Goal: Information Seeking & Learning: Learn about a topic

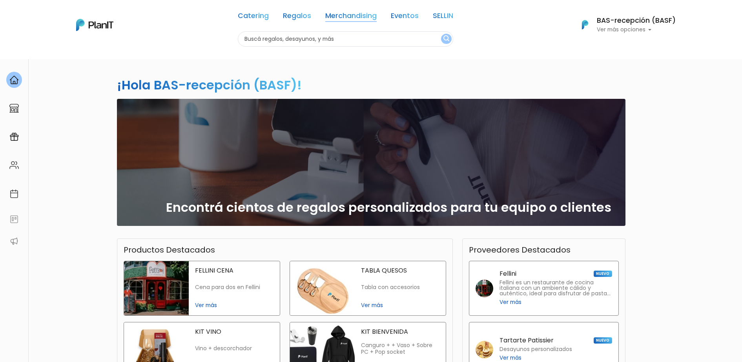
click at [359, 15] on link "Merchandising" at bounding box center [350, 17] width 51 height 9
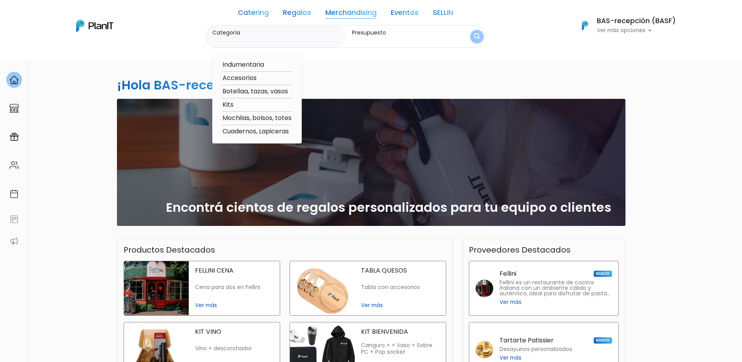
click at [253, 65] on option "Indumentaria" at bounding box center [257, 65] width 71 height 10
type input "Indumentaria"
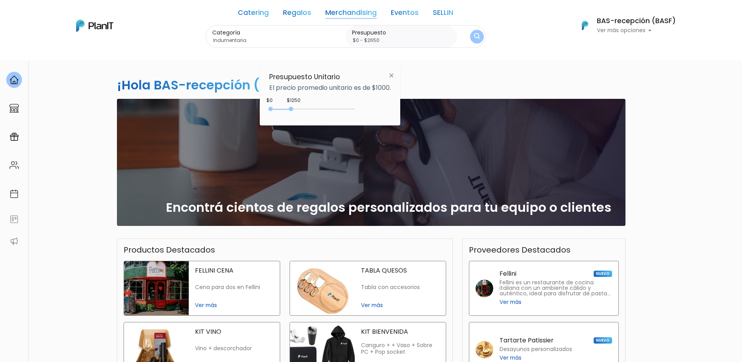
type input "$0 - $2700"
drag, startPoint x: 289, startPoint y: 109, endPoint x: 317, endPoint y: 107, distance: 28.3
click at [317, 107] on div "0 : 1250 0 1250" at bounding box center [313, 111] width 82 height 8
click at [476, 33] on img "submit" at bounding box center [477, 36] width 6 height 7
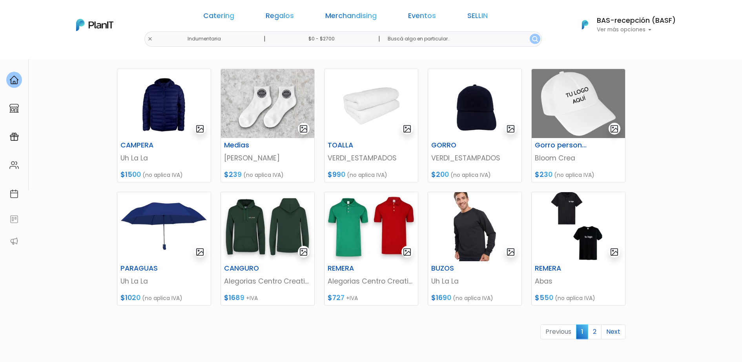
scroll to position [245, 0]
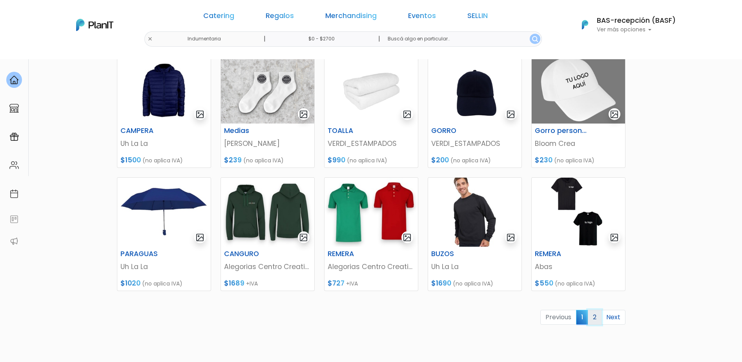
click at [600, 316] on link "2" at bounding box center [595, 317] width 14 height 15
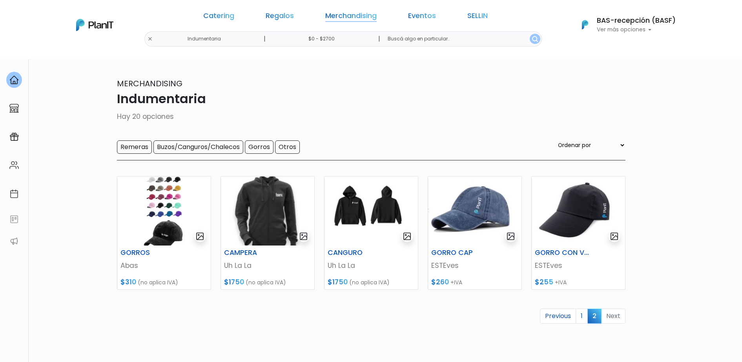
click at [354, 14] on link "Merchandising" at bounding box center [350, 17] width 51 height 9
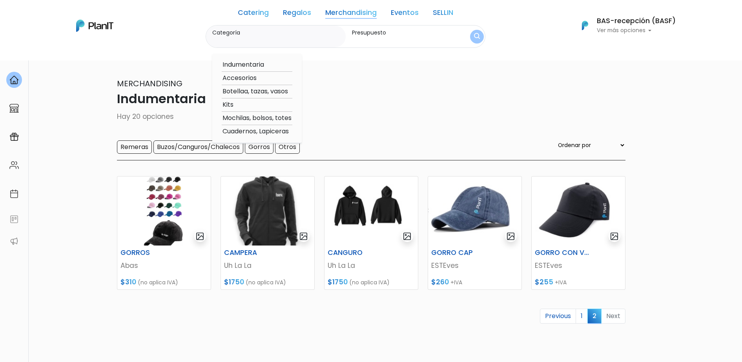
click at [387, 35] on label "Presupuesto" at bounding box center [403, 33] width 102 height 8
click at [387, 36] on input "Presupuesto" at bounding box center [403, 40] width 102 height 8
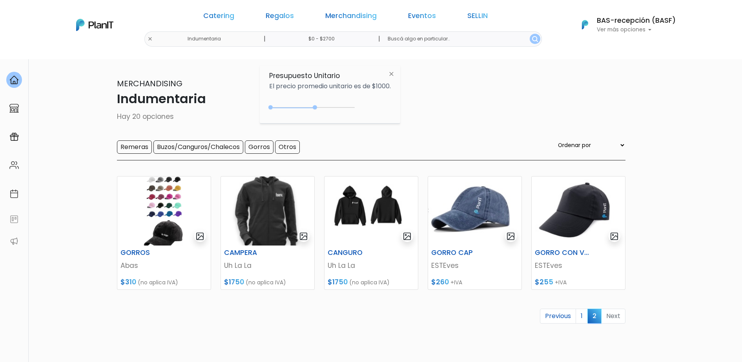
click at [532, 40] on img "submit" at bounding box center [535, 39] width 6 height 6
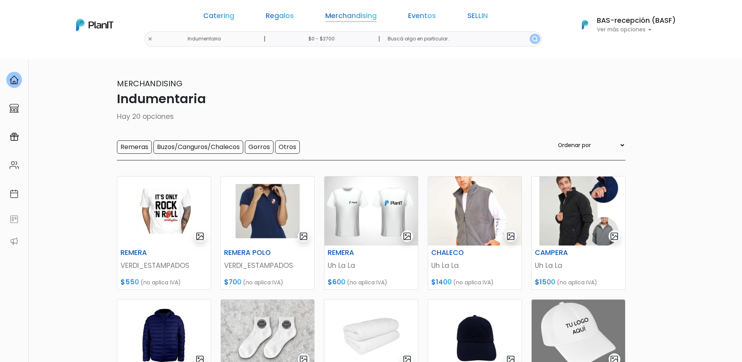
click at [348, 17] on link "Merchandising" at bounding box center [350, 17] width 51 height 9
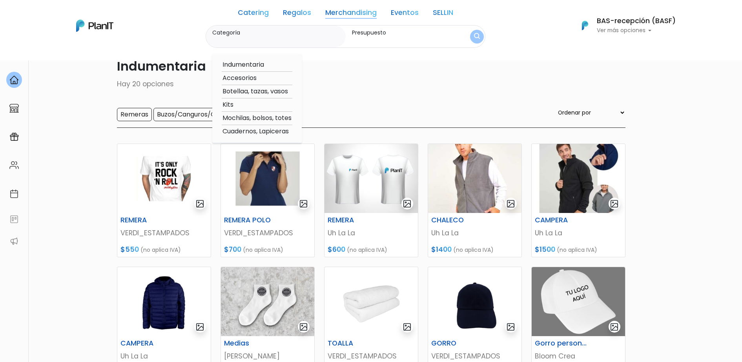
scroll to position [98, 0]
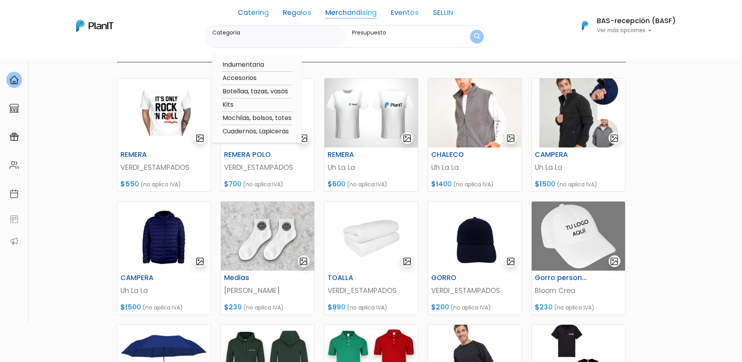
click at [249, 77] on option "Accesorios" at bounding box center [257, 78] width 71 height 10
type input "Accesorios"
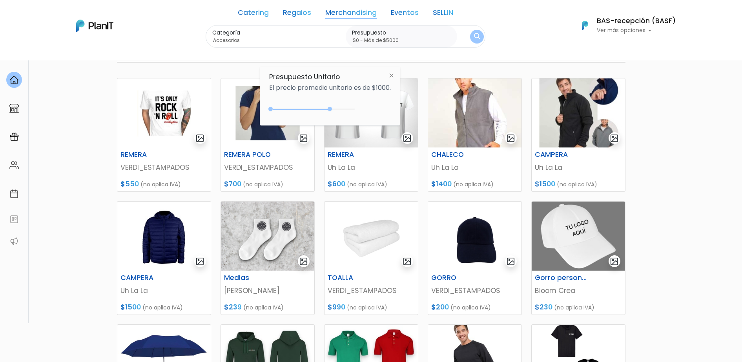
drag, startPoint x: 327, startPoint y: 108, endPoint x: 369, endPoint y: 104, distance: 42.6
click at [369, 104] on div "$3600 $0 0 : 3600 0 3600 0,5000" at bounding box center [330, 111] width 122 height 16
type input "$0 - Más de $5000"
click at [469, 40] on button "submit" at bounding box center [476, 36] width 17 height 17
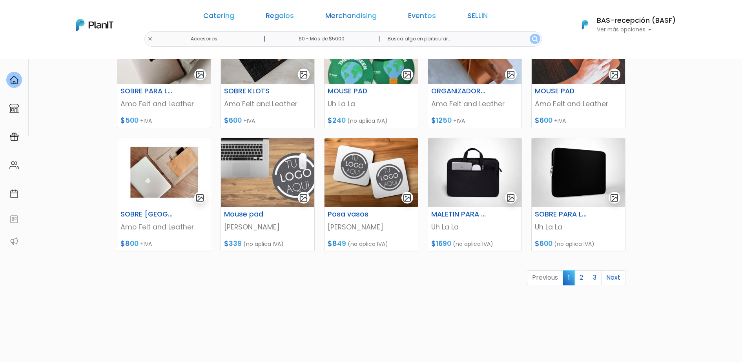
scroll to position [294, 0]
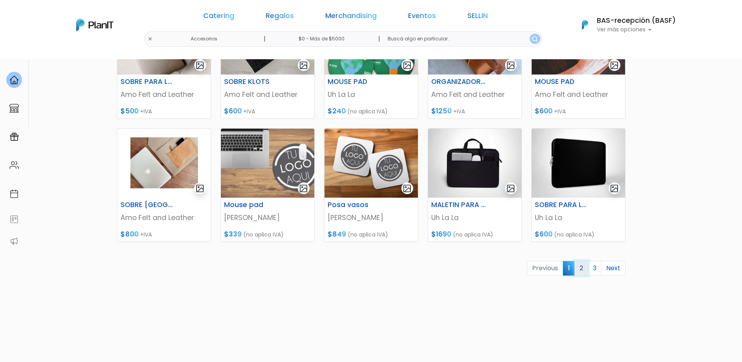
click at [579, 269] on link "2" at bounding box center [581, 268] width 14 height 15
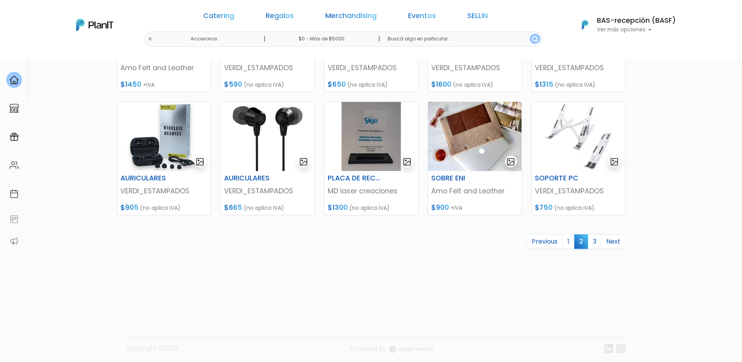
scroll to position [324, 0]
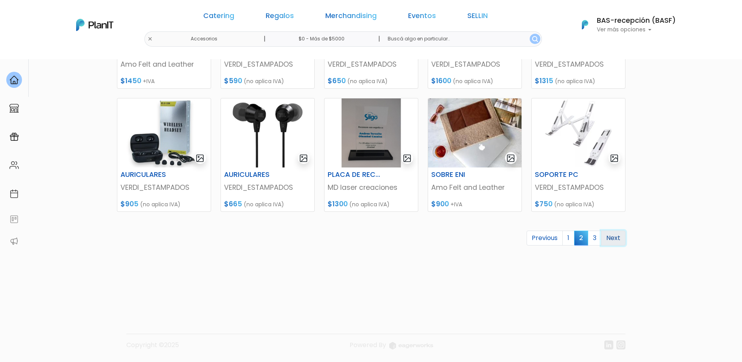
click at [601, 238] on link "Next" at bounding box center [613, 238] width 24 height 15
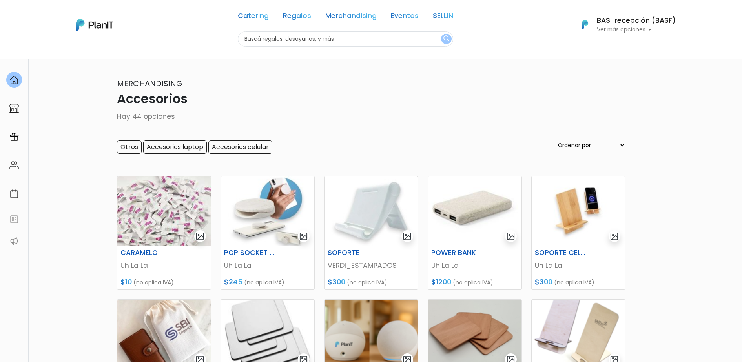
click at [205, 38] on div "Catering Regalos Merchandising Eventos SELLIN Accesorios | $0 - Más de $5000 | …" at bounding box center [371, 25] width 628 height 44
click at [342, 17] on link "Merchandising" at bounding box center [350, 17] width 51 height 9
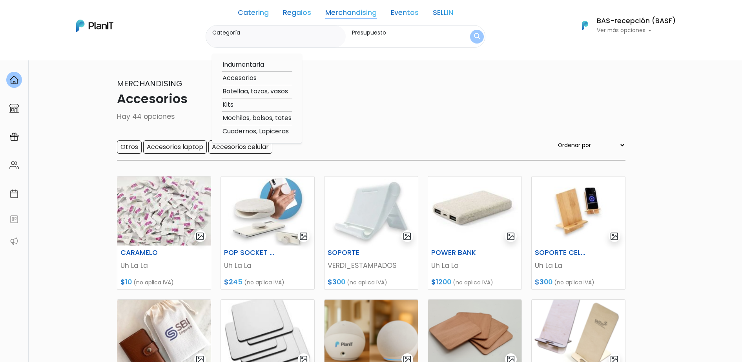
click at [349, 11] on link "Merchandising" at bounding box center [350, 13] width 51 height 9
click at [253, 91] on option "Botellaa, tazas, vasos" at bounding box center [257, 92] width 71 height 10
type input "Botellaa, tazas, vasos"
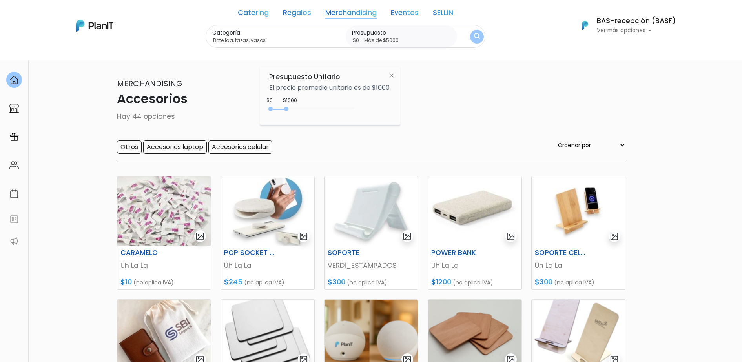
drag, startPoint x: 288, startPoint y: 109, endPoint x: 498, endPoint y: 99, distance: 210.5
click at [467, 100] on body "Catering Regalos Merchandising Eventos SELLIN Accesorios | $0 - Más de $5000 | …" at bounding box center [371, 181] width 742 height 362
type input "$0 - Más de $5000"
click at [475, 38] on img "submit" at bounding box center [477, 36] width 6 height 7
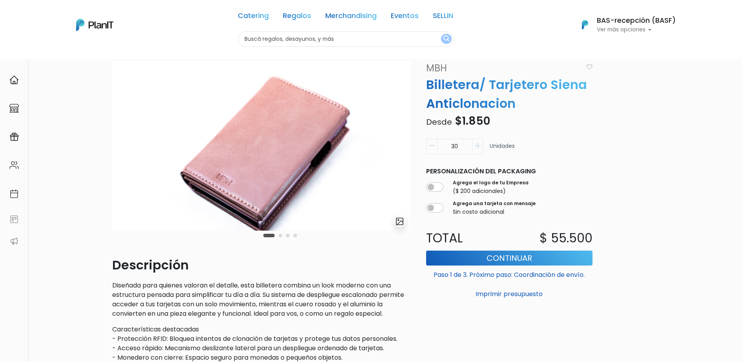
scroll to position [49, 0]
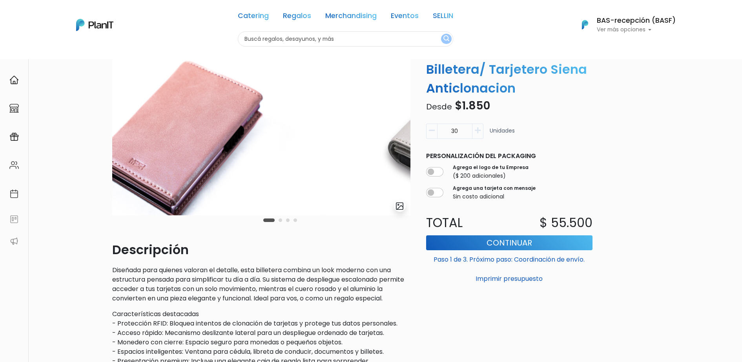
drag, startPoint x: 333, startPoint y: 169, endPoint x: 173, endPoint y: 175, distance: 160.2
click at [240, 175] on img at bounding box center [174, 130] width 298 height 169
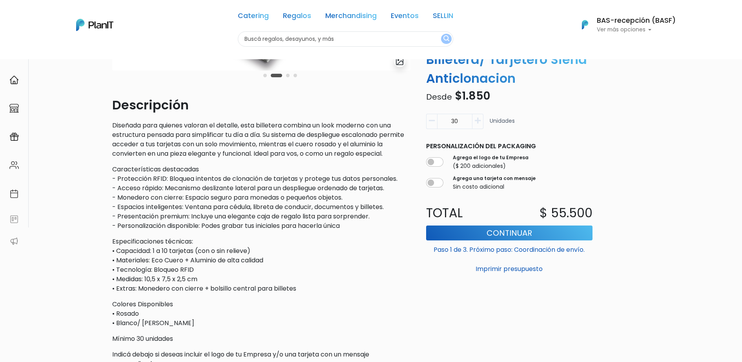
scroll to position [196, 0]
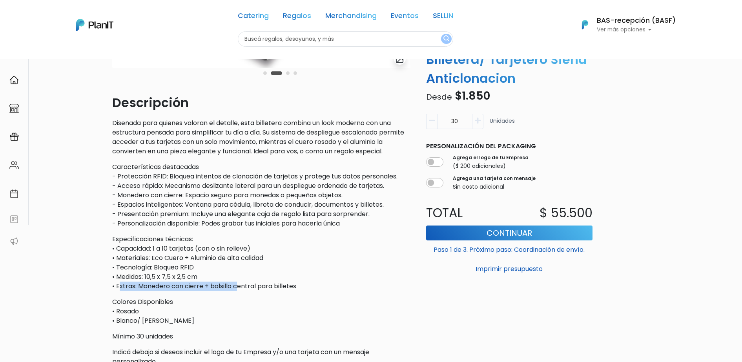
drag, startPoint x: 120, startPoint y: 285, endPoint x: 239, endPoint y: 287, distance: 119.3
click at [239, 287] on p "Especificaciones técnicas: • Capacidad: 1 a 10 tarjetas (con o sin relieve) • M…" at bounding box center [261, 263] width 298 height 56
drag, startPoint x: 239, startPoint y: 287, endPoint x: 309, endPoint y: 315, distance: 75.8
click at [309, 315] on p "Colores Disponibles • Rosado • Blanco/ [PERSON_NAME]" at bounding box center [261, 311] width 298 height 28
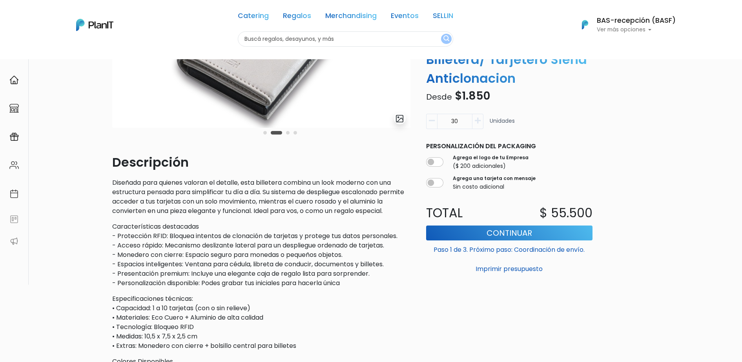
scroll to position [0, 0]
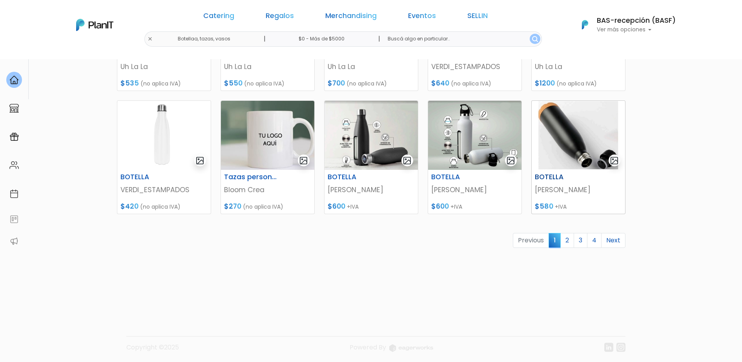
scroll to position [324, 0]
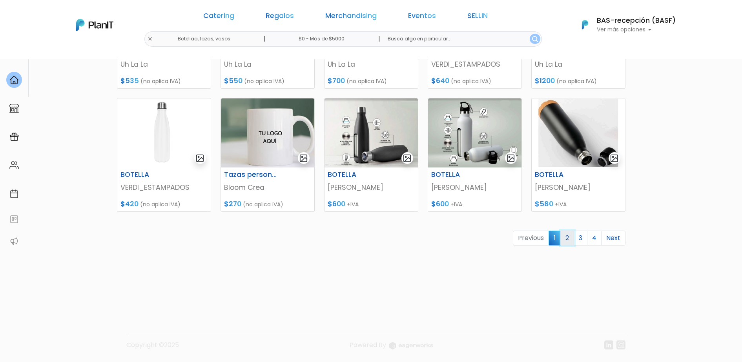
click at [566, 231] on link "2" at bounding box center [567, 238] width 14 height 15
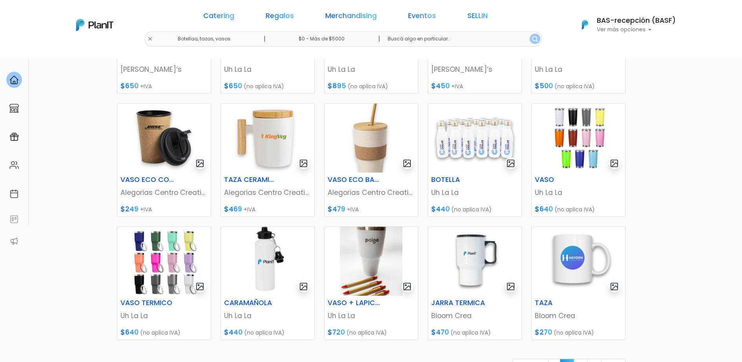
scroll to position [324, 0]
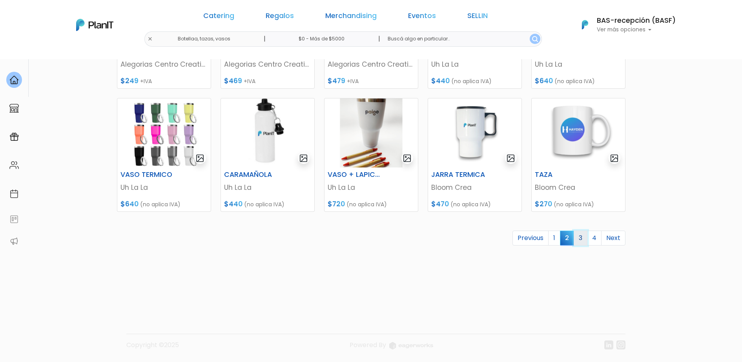
click at [585, 244] on link "3" at bounding box center [580, 238] width 14 height 15
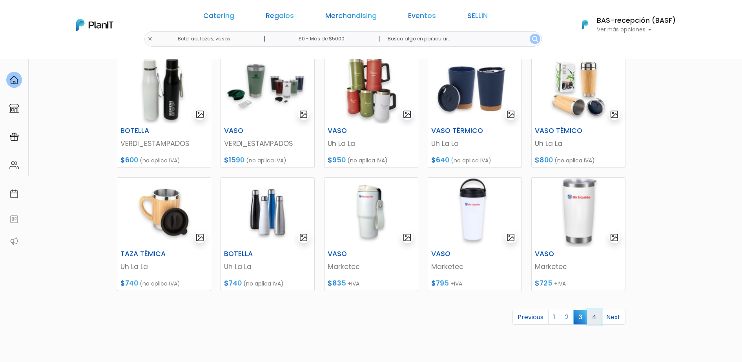
click at [596, 316] on link "4" at bounding box center [594, 317] width 15 height 15
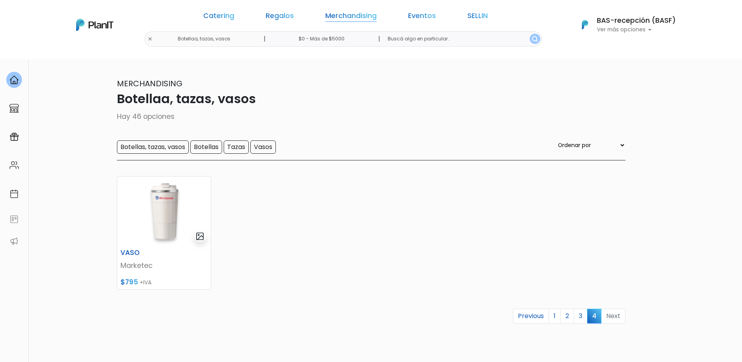
click at [351, 17] on link "Merchandising" at bounding box center [350, 17] width 51 height 9
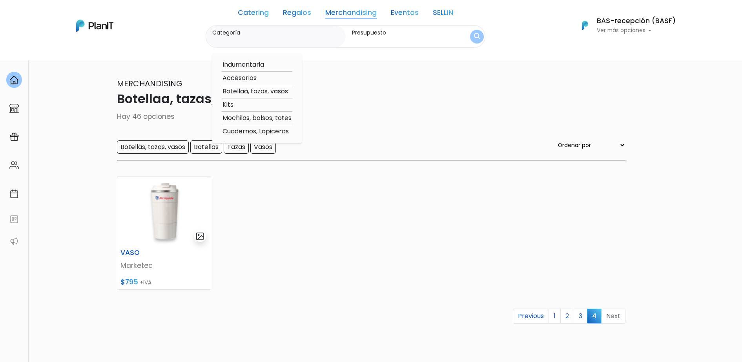
click at [229, 106] on option "Kits" at bounding box center [257, 105] width 71 height 10
type input "Kits"
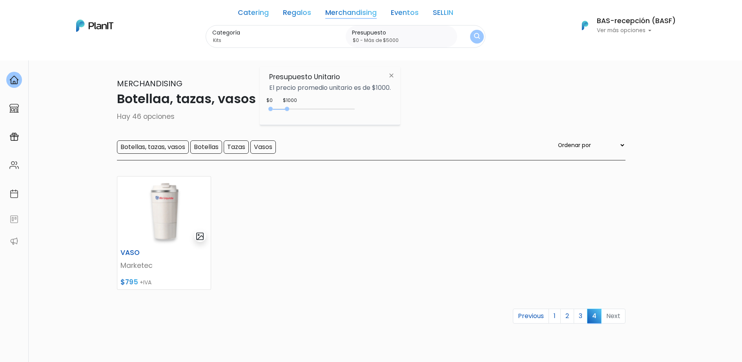
drag, startPoint x: 288, startPoint y: 108, endPoint x: 451, endPoint y: 95, distance: 163.7
click at [437, 98] on body "Catering Regalos Merchandising Eventos SELLIN Botellaa, tazas, vasos | $0 - Más…" at bounding box center [371, 181] width 742 height 362
type input "$0 - Más de $5000"
click at [478, 34] on img "submit" at bounding box center [477, 36] width 6 height 7
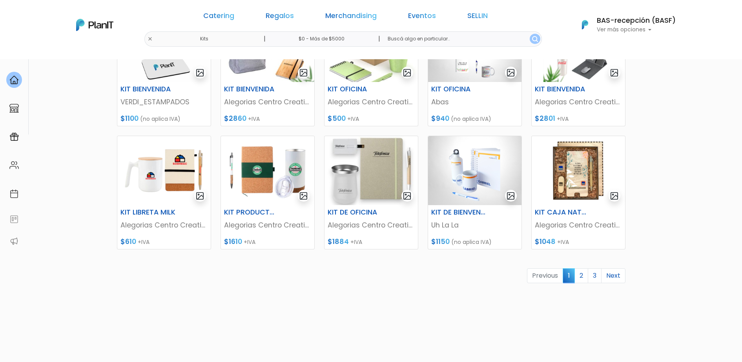
scroll to position [294, 0]
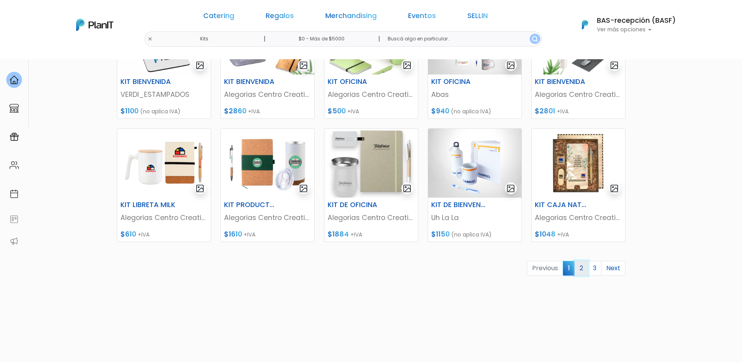
click at [580, 269] on link "2" at bounding box center [581, 268] width 14 height 15
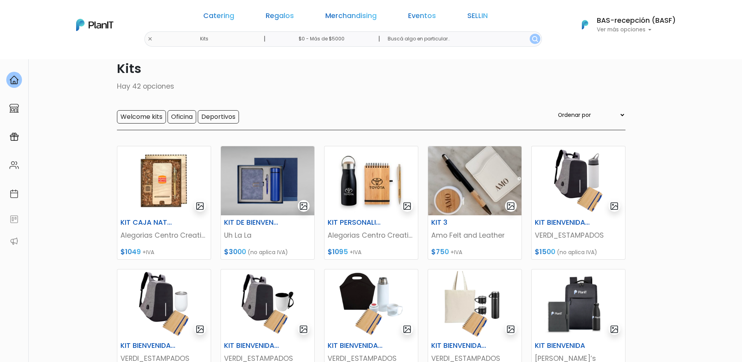
scroll to position [324, 0]
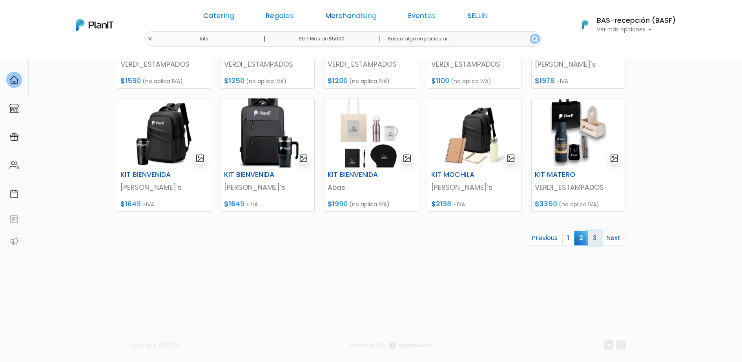
click at [599, 239] on link "3" at bounding box center [595, 238] width 14 height 15
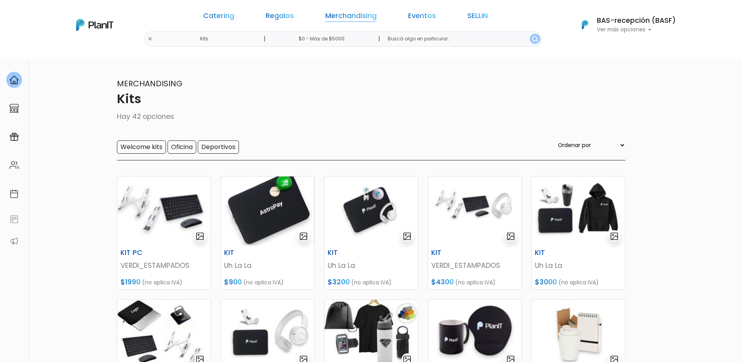
click at [345, 14] on link "Merchandising" at bounding box center [350, 17] width 51 height 9
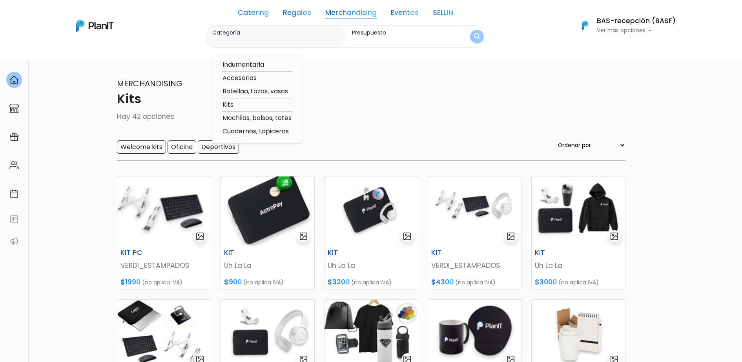
click at [250, 114] on option "Mochilas, bolsos, totes" at bounding box center [257, 118] width 71 height 10
type input "Mochilas, bolsos, totes"
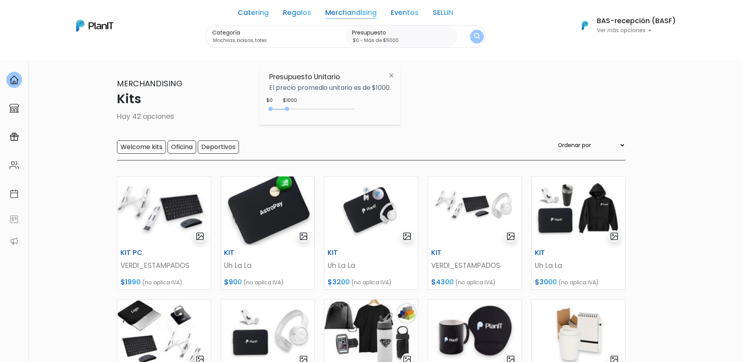
drag, startPoint x: 290, startPoint y: 107, endPoint x: 496, endPoint y: 82, distance: 207.5
click at [454, 90] on body "Catering Regalos Merchandising Eventos SELLIN Kits | $0 - Más de $5000 | Cateri…" at bounding box center [371, 181] width 742 height 362
type input "$0 - Más de $5000"
click at [479, 39] on img "submit" at bounding box center [477, 36] width 6 height 7
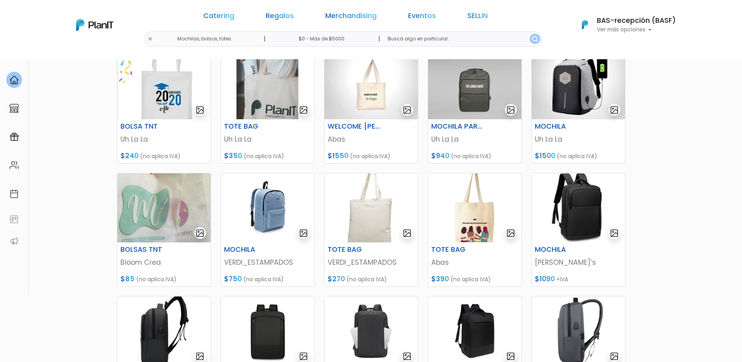
scroll to position [294, 0]
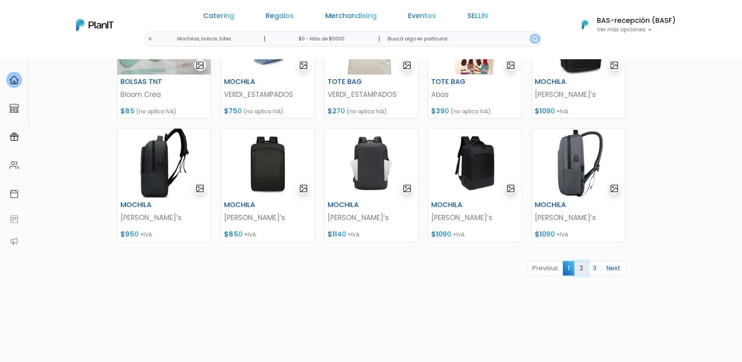
click at [578, 269] on link "2" at bounding box center [581, 268] width 14 height 15
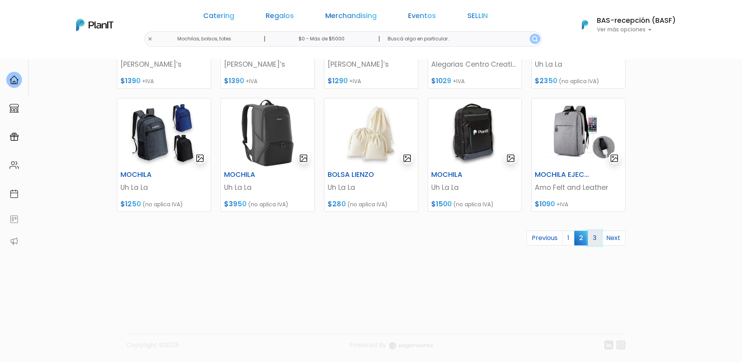
click at [597, 236] on link "3" at bounding box center [595, 238] width 14 height 15
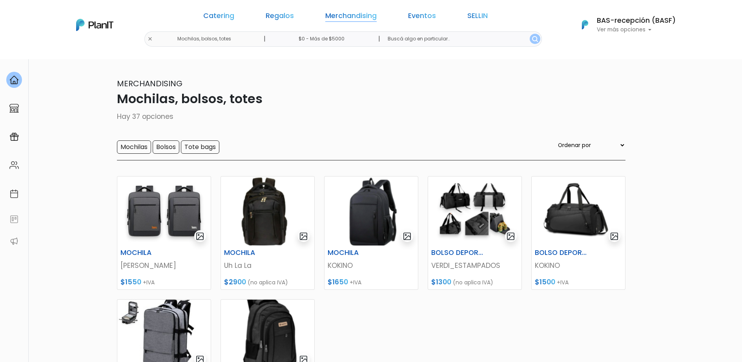
click at [342, 16] on link "Merchandising" at bounding box center [350, 17] width 51 height 9
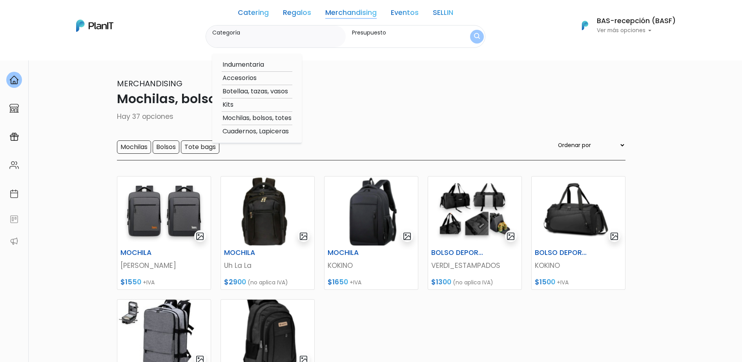
click at [260, 129] on option "Cuadernos, Lapiceras" at bounding box center [257, 132] width 71 height 10
type input "Cuadernos, Lapiceras"
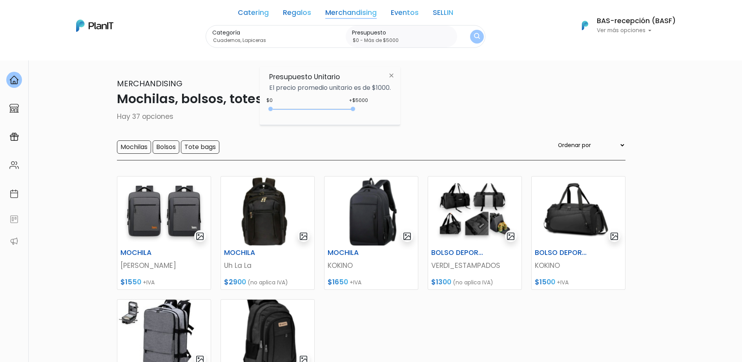
drag, startPoint x: 286, startPoint y: 107, endPoint x: 467, endPoint y: 93, distance: 181.1
click at [447, 99] on body "Catering Regalos Merchandising Eventos SELLIN [GEOGRAPHIC_DATA], bolsos, totes …" at bounding box center [371, 181] width 742 height 362
type input "$0 - Más de $5000"
click at [479, 32] on button "submit" at bounding box center [477, 37] width 14 height 14
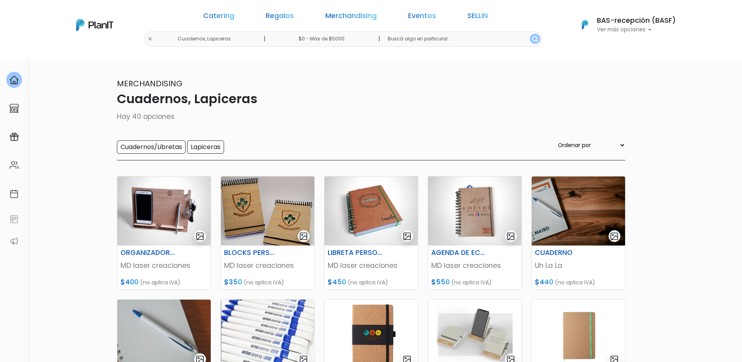
scroll to position [245, 0]
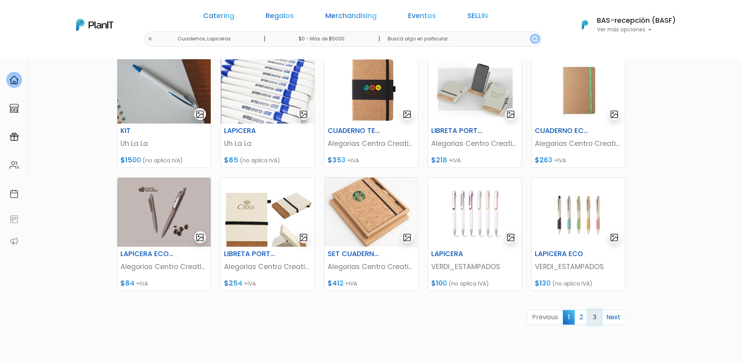
click at [593, 320] on link "3" at bounding box center [595, 317] width 14 height 15
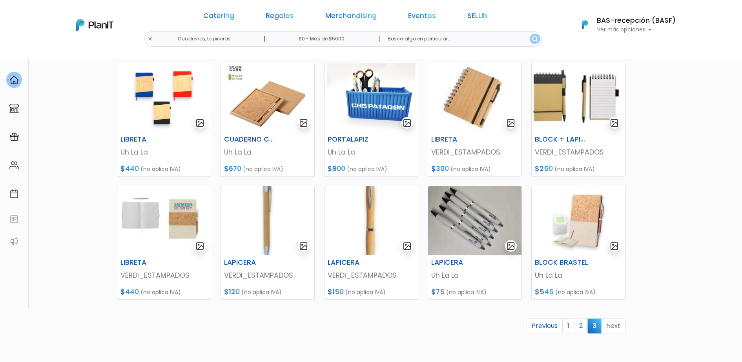
scroll to position [196, 0]
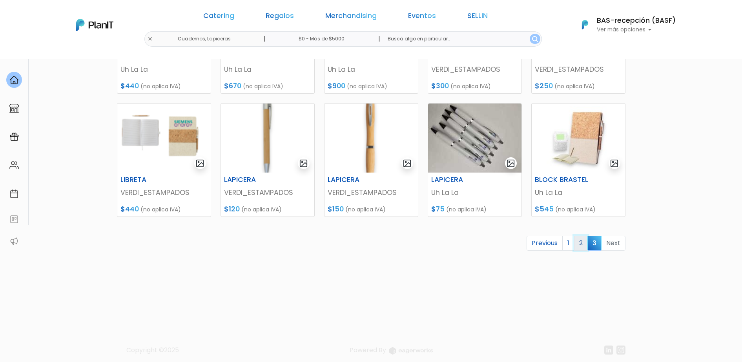
click at [578, 243] on link "2" at bounding box center [581, 243] width 14 height 15
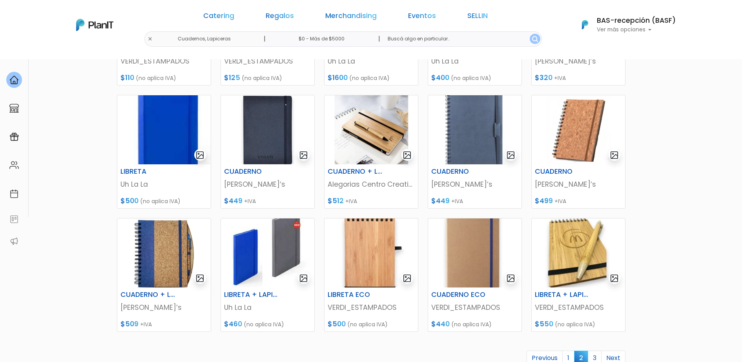
scroll to position [245, 0]
